Goal: Information Seeking & Learning: Learn about a topic

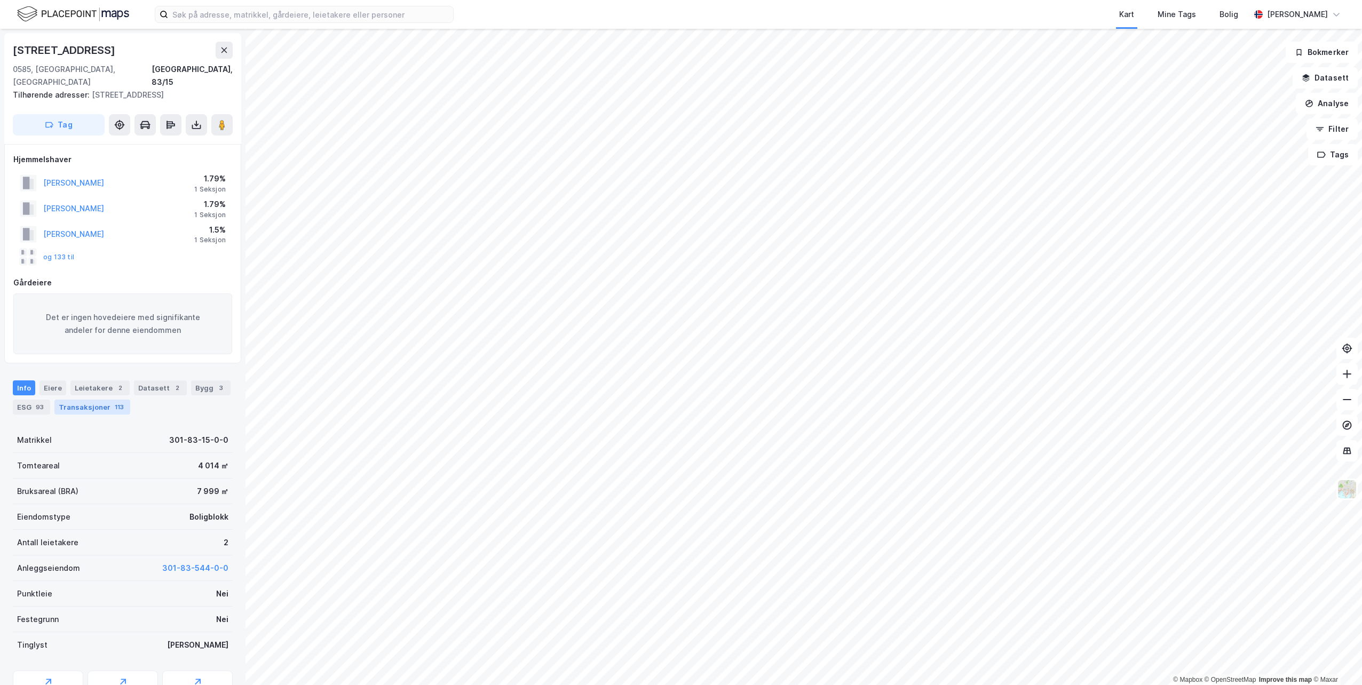
click at [100, 400] on div "Transaksjoner 113" at bounding box center [92, 407] width 76 height 15
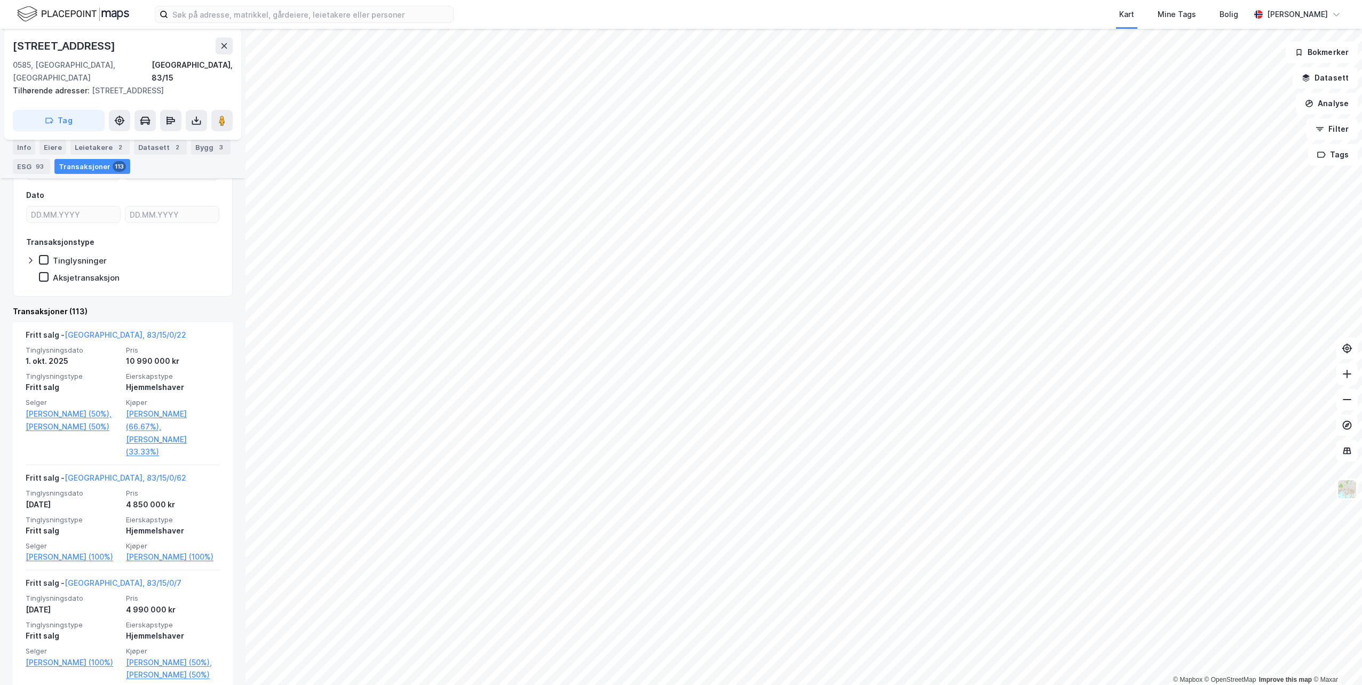
scroll to position [320, 0]
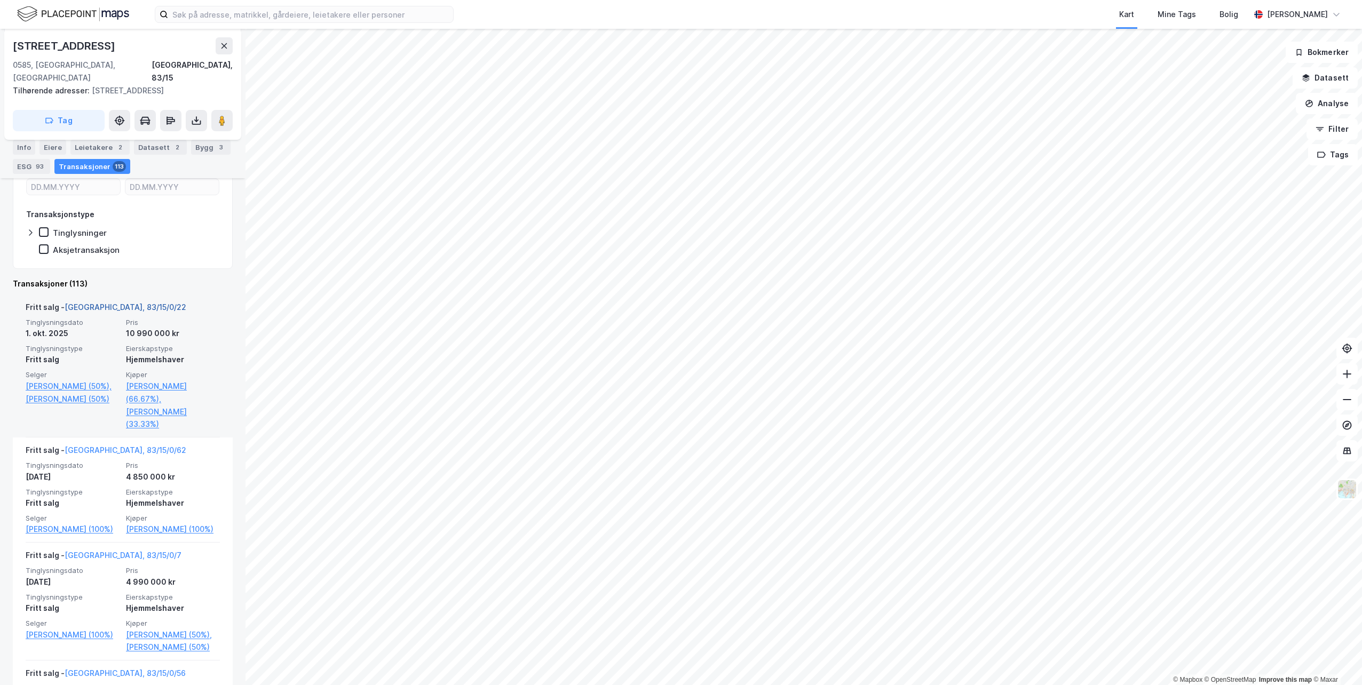
click at [113, 303] on link "[GEOGRAPHIC_DATA], 83/15/0/22" at bounding box center [126, 307] width 122 height 9
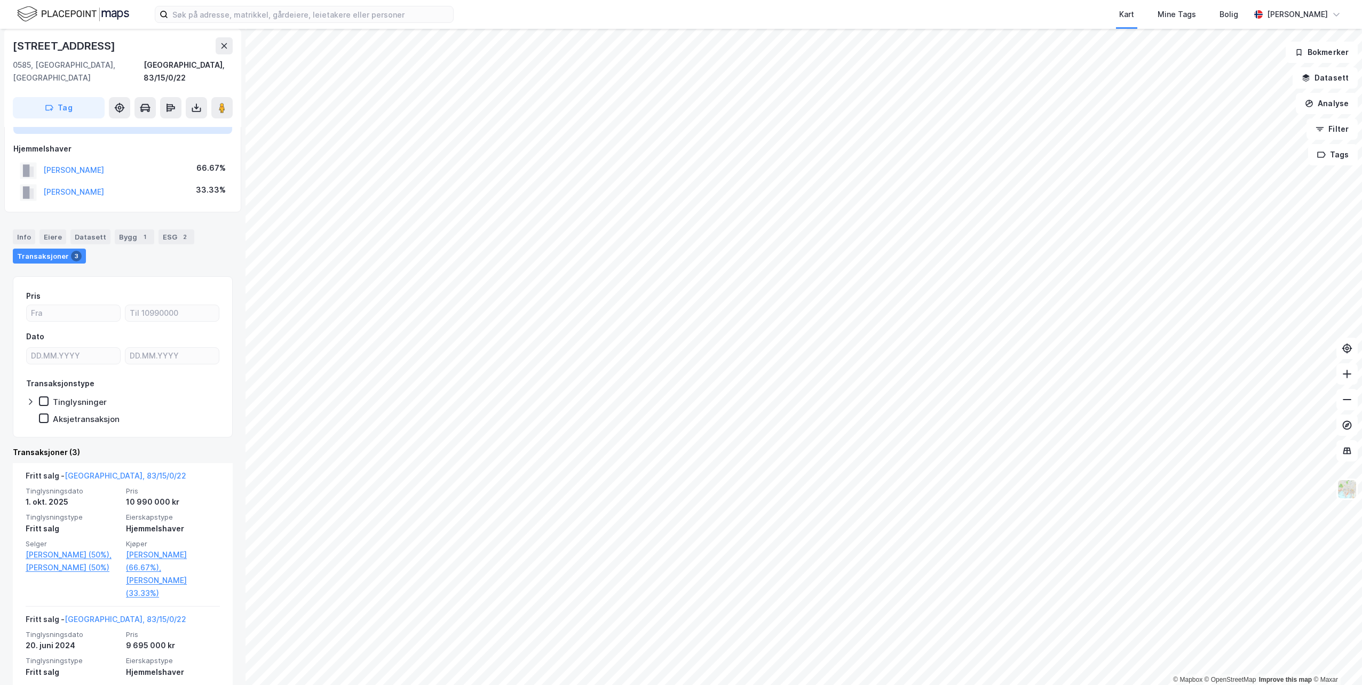
scroll to position [213, 0]
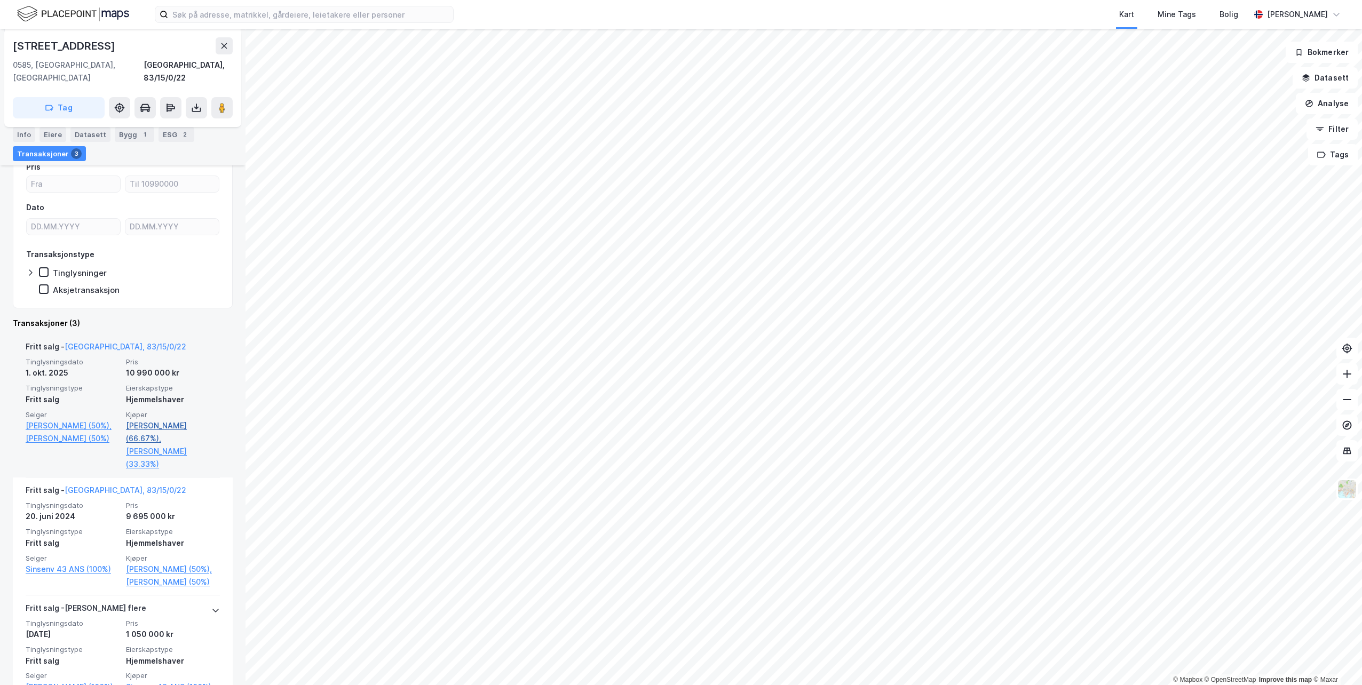
click at [154, 419] on link "[PERSON_NAME] (66.67%)," at bounding box center [173, 432] width 94 height 26
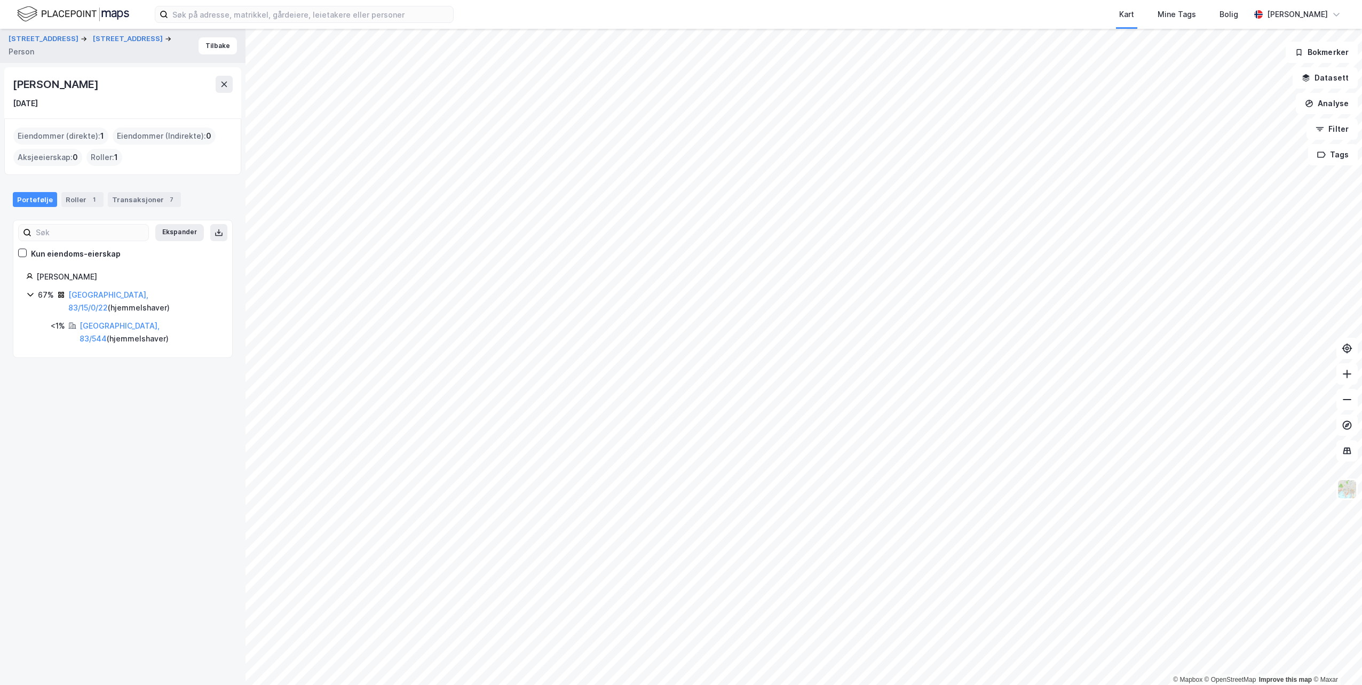
click at [173, 199] on div "Portefølje Roller 1 Transaksjoner 7" at bounding box center [123, 199] width 220 height 15
click at [166, 199] on div "7" at bounding box center [171, 199] width 11 height 11
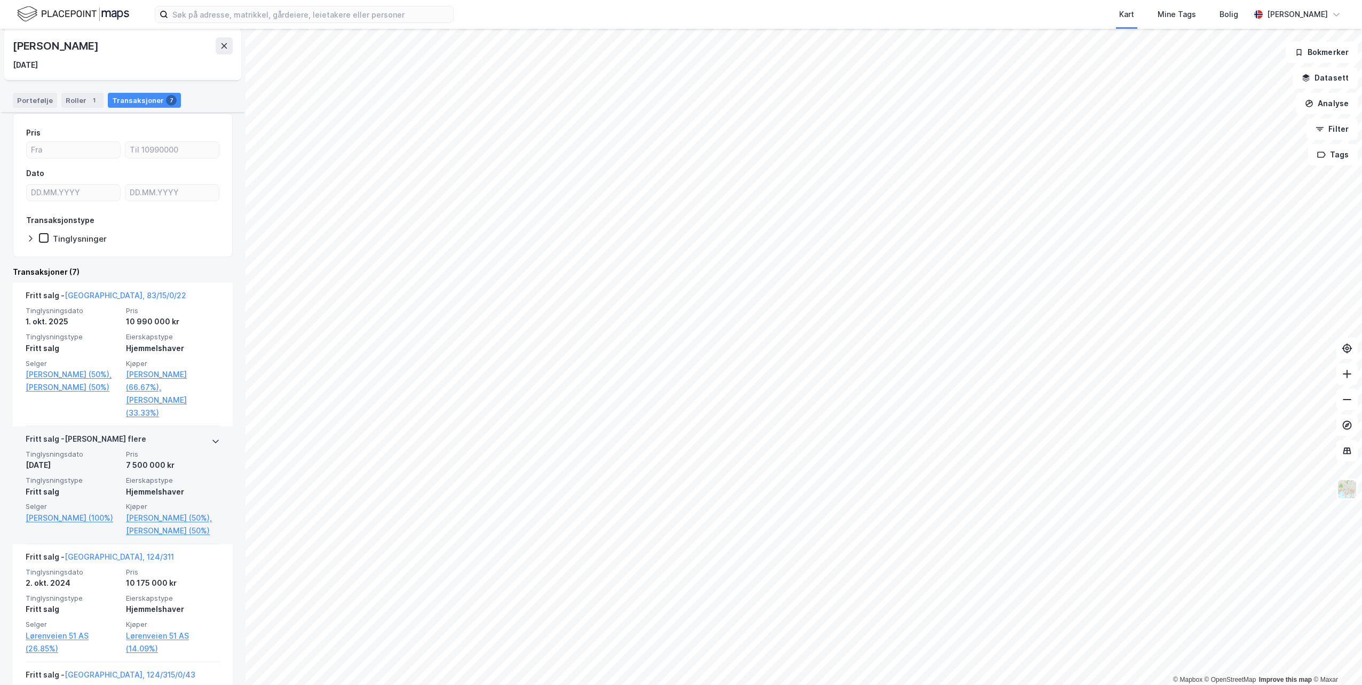
scroll to position [160, 0]
